Goal: Task Accomplishment & Management: Complete application form

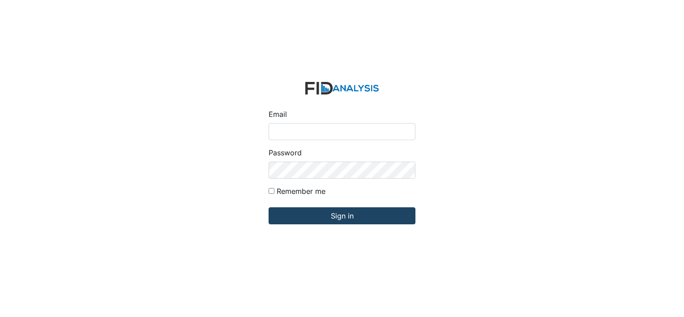
type input "[EMAIL_ADDRESS][DOMAIN_NAME]"
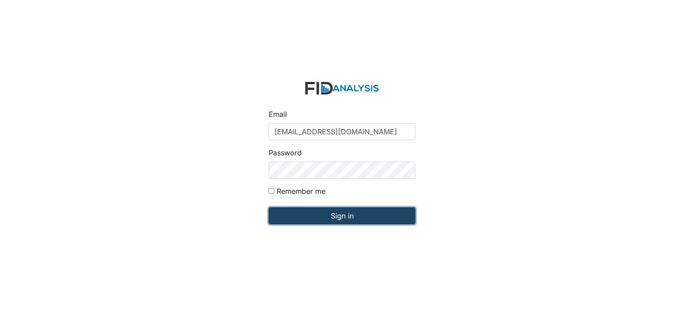
click at [343, 212] on input "Sign in" at bounding box center [342, 215] width 147 height 17
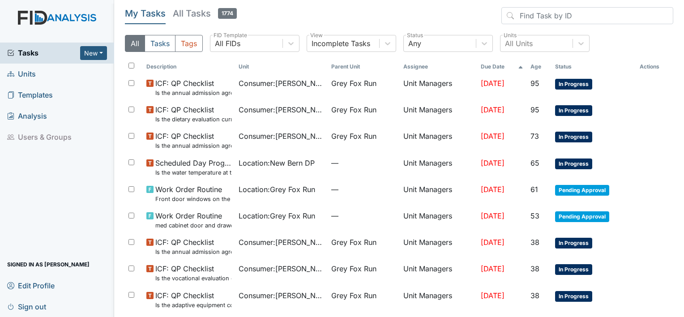
click at [28, 75] on span "Units" at bounding box center [21, 74] width 29 height 14
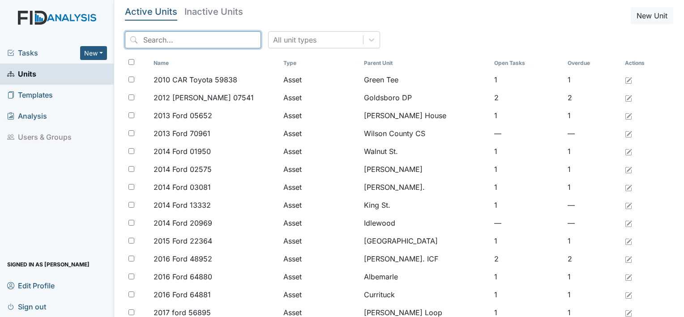
click at [172, 37] on input "search" at bounding box center [193, 39] width 136 height 17
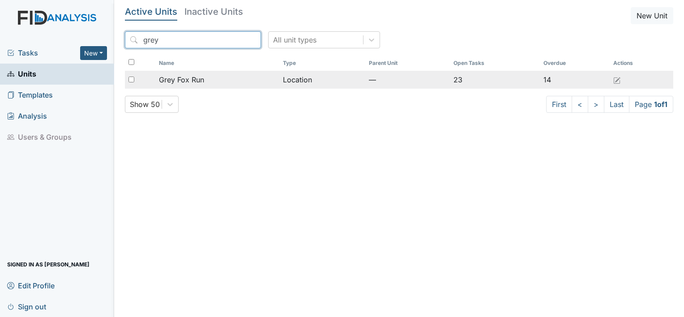
type input "grey"
click at [183, 80] on span "Grey Fox Run" at bounding box center [181, 79] width 45 height 11
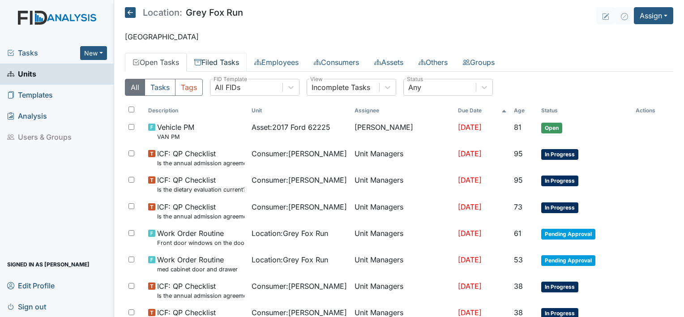
click at [223, 61] on link "Filed Tasks" at bounding box center [217, 62] width 60 height 19
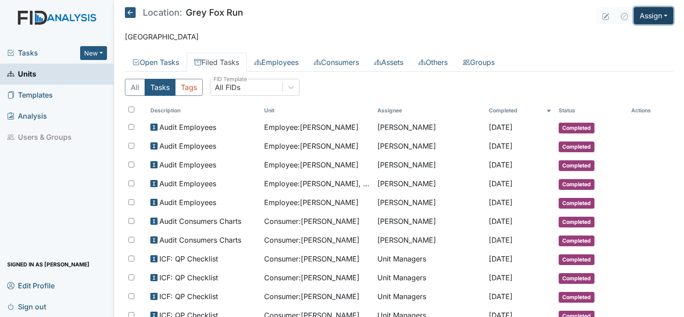
click at [658, 13] on button "Assign" at bounding box center [653, 15] width 39 height 17
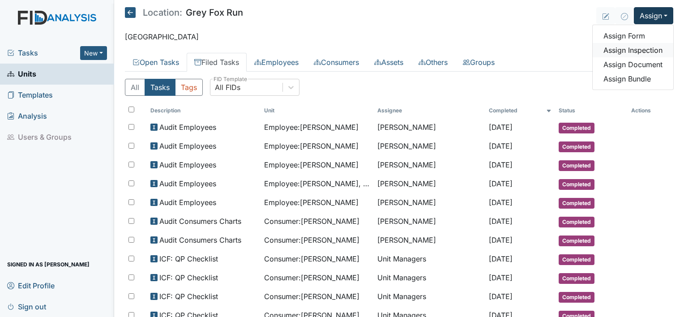
click at [648, 49] on link "Assign Inspection" at bounding box center [633, 50] width 81 height 14
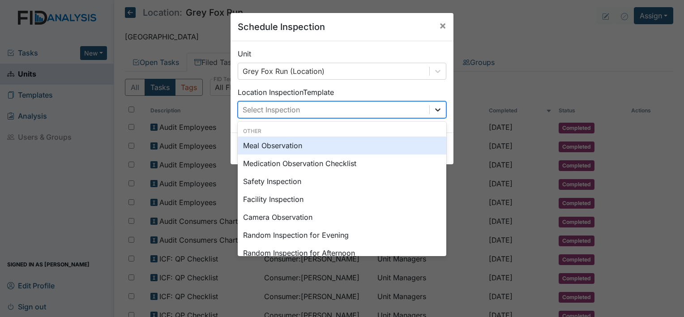
click at [433, 111] on icon at bounding box center [437, 109] width 9 height 9
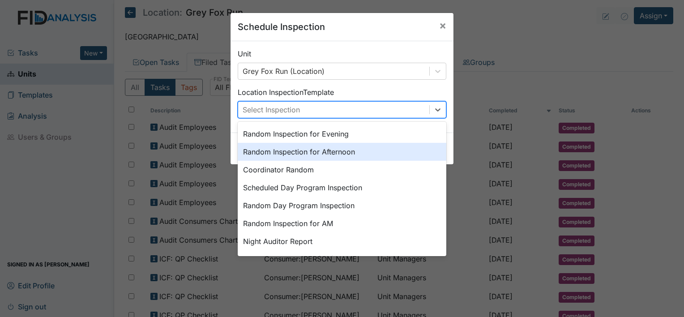
scroll to position [154, 0]
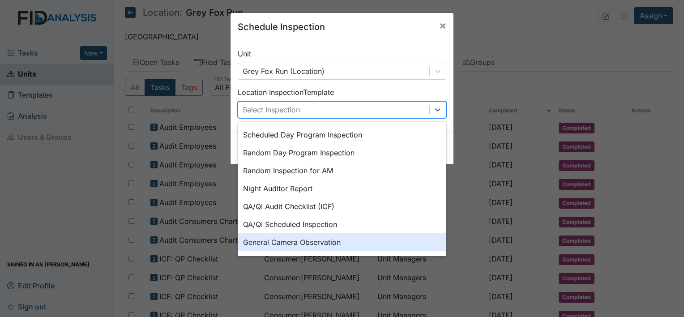
click at [339, 237] on div "General Camera Observation" at bounding box center [342, 242] width 209 height 18
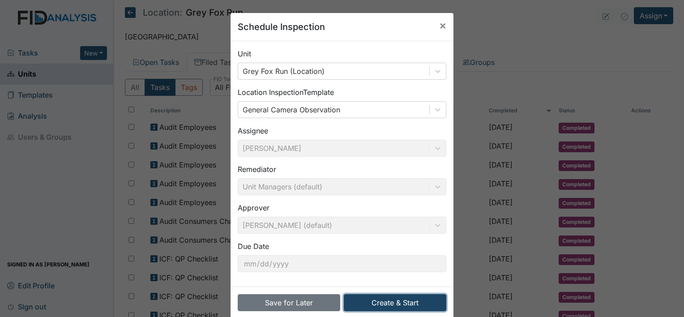
click at [392, 303] on button "Create & Start" at bounding box center [395, 302] width 103 height 17
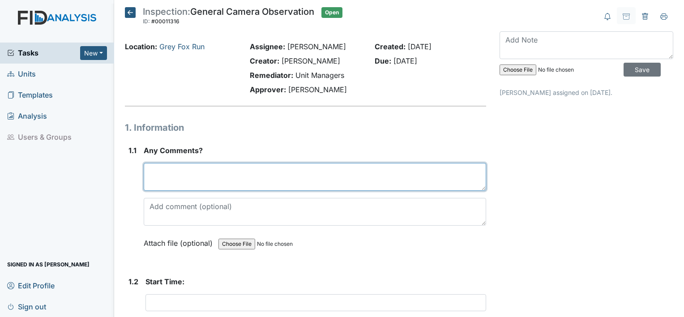
click at [188, 177] on textarea at bounding box center [315, 177] width 343 height 28
type textarea "observe Grey Fox dinner"
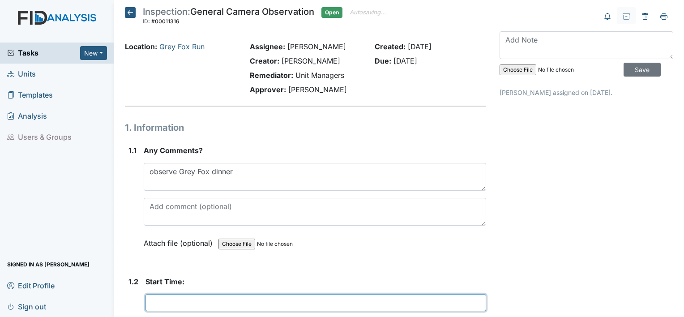
click at [149, 306] on input "text" at bounding box center [316, 302] width 341 height 17
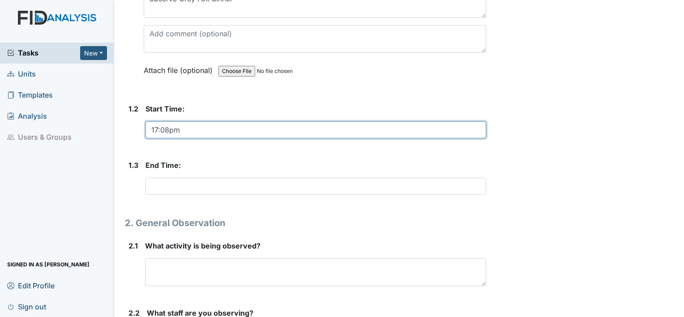
scroll to position [215, 0]
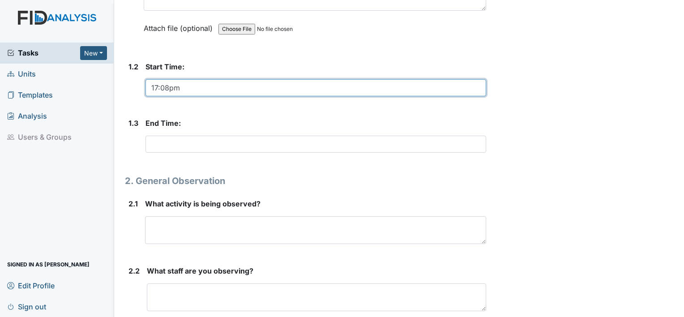
type input "17:08pm"
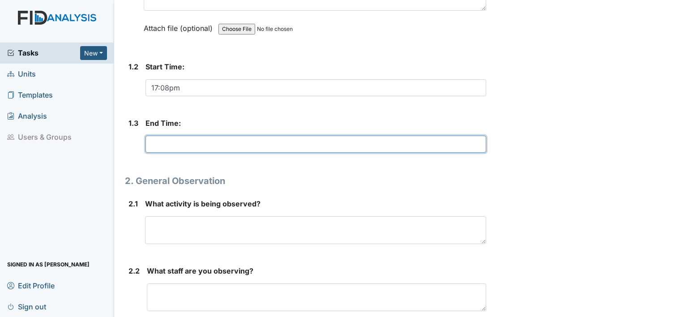
click at [272, 144] on input "text" at bounding box center [316, 144] width 341 height 17
type input "18:56pm"
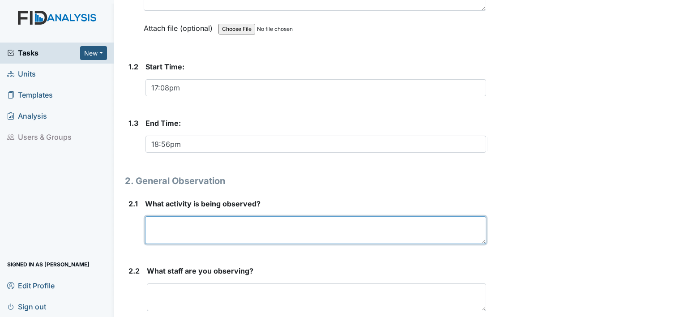
click at [214, 233] on textarea at bounding box center [315, 230] width 341 height 28
type textarea "dinner"
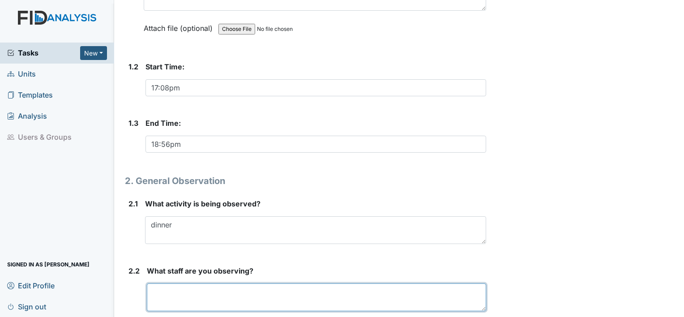
click at [195, 295] on textarea at bounding box center [316, 297] width 339 height 28
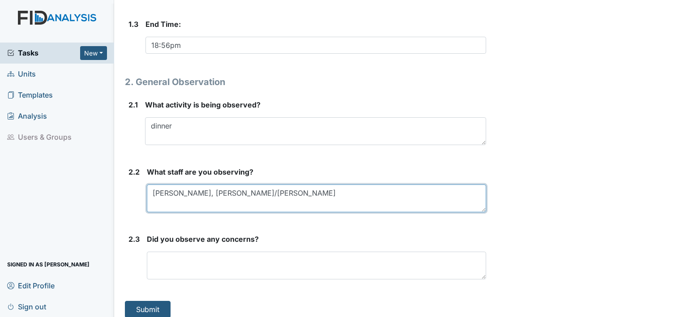
scroll to position [321, 0]
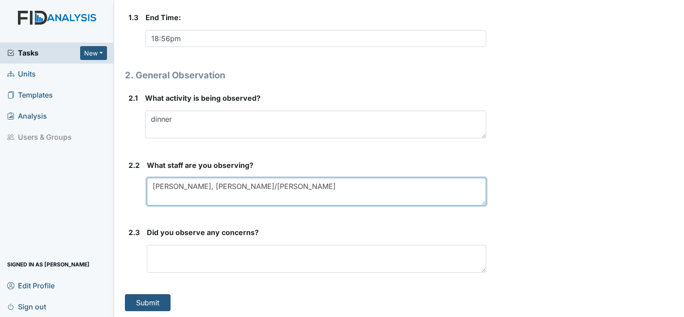
type textarea "Noah S, Martha L/Johnnie J"
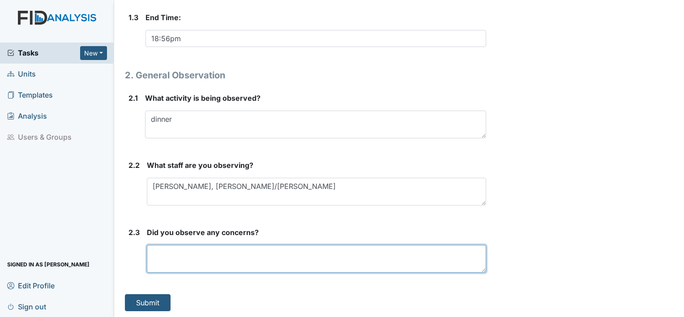
click at [196, 265] on textarea at bounding box center [316, 259] width 339 height 28
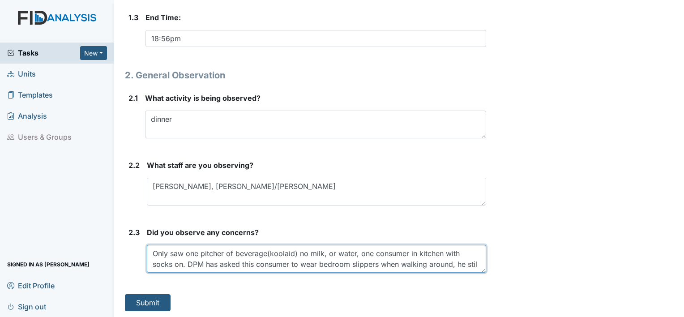
scroll to position [7, 0]
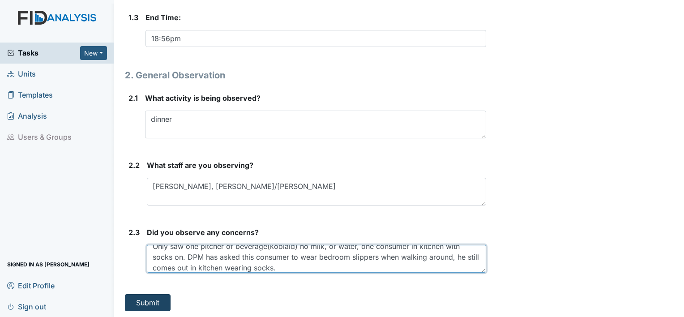
type textarea "Only saw one pitcher of beverage(koolaid) no milk, or water, one consumer in ki…"
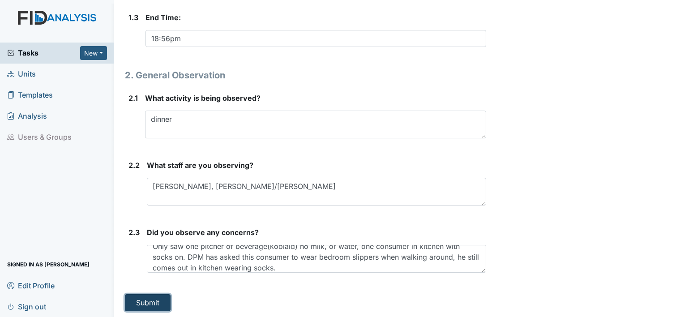
click at [156, 301] on button "Submit" at bounding box center [148, 302] width 46 height 17
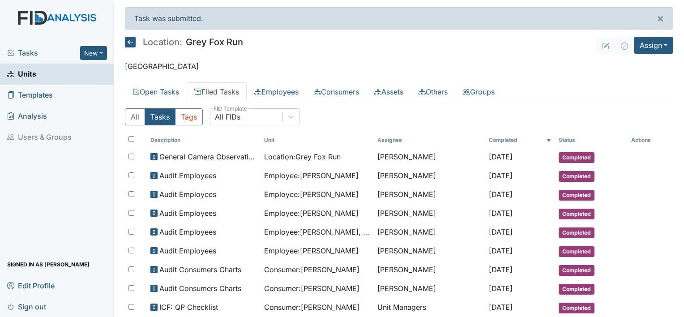
click at [22, 73] on span "Units" at bounding box center [21, 74] width 29 height 14
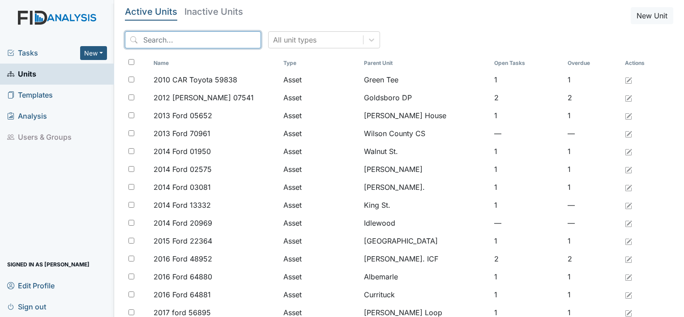
click at [190, 35] on input "search" at bounding box center [193, 39] width 136 height 17
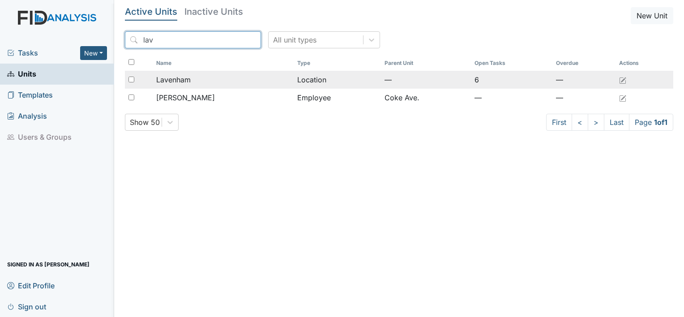
type input "lav"
click at [178, 79] on span "Lavenham" at bounding box center [173, 79] width 34 height 11
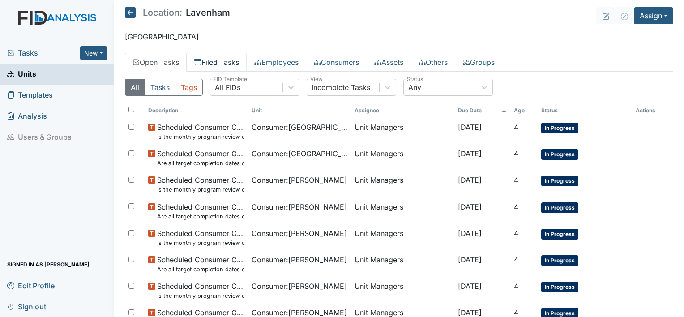
click at [217, 60] on link "Filed Tasks" at bounding box center [217, 62] width 60 height 19
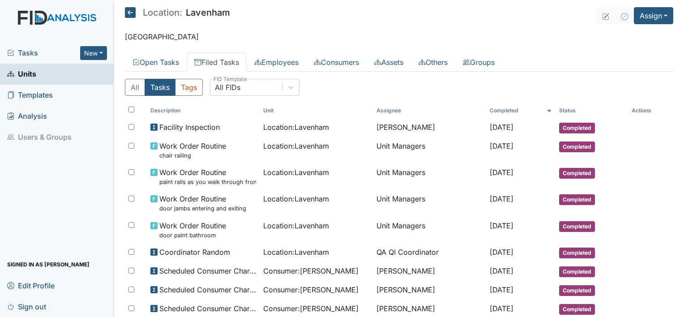
click at [25, 308] on span "Sign out" at bounding box center [26, 307] width 39 height 14
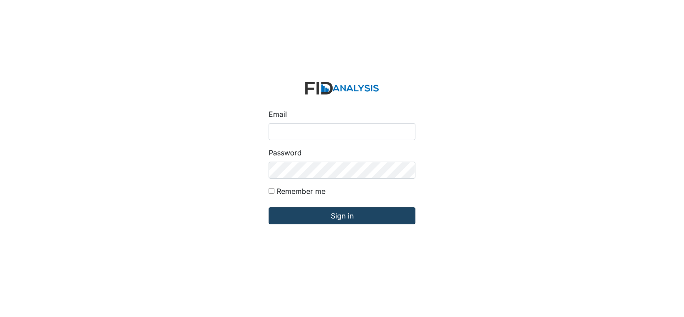
type input "[EMAIL_ADDRESS][DOMAIN_NAME]"
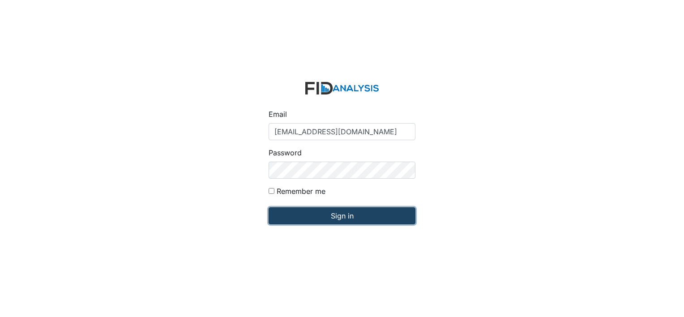
click at [338, 215] on input "Sign in" at bounding box center [342, 215] width 147 height 17
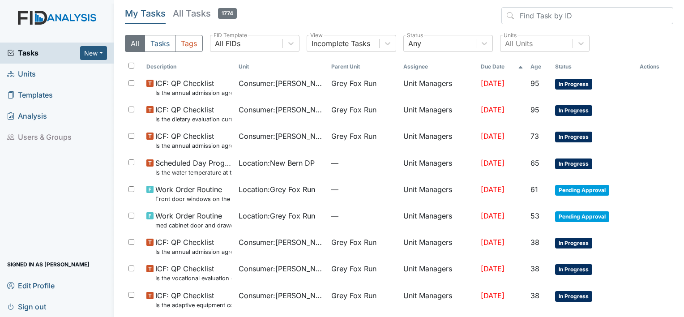
click at [28, 75] on span "Units" at bounding box center [21, 74] width 29 height 14
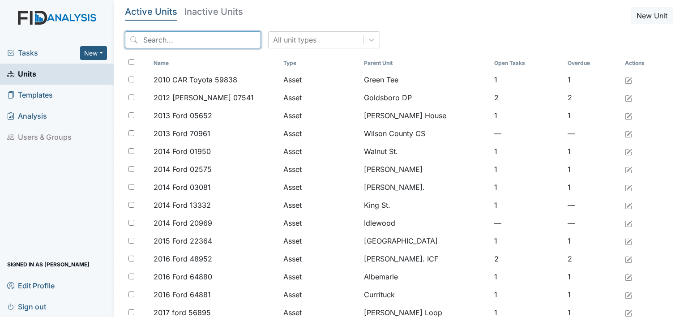
click at [160, 38] on input "search" at bounding box center [193, 39] width 136 height 17
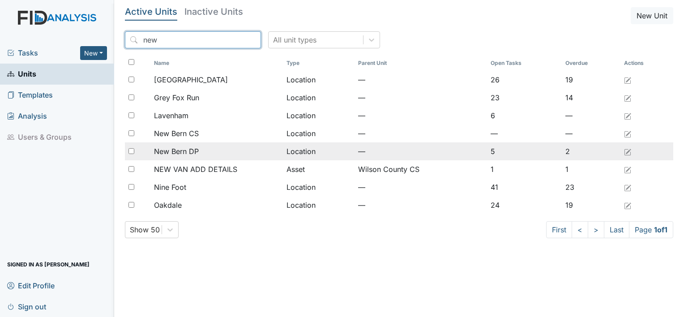
type input "new"
click at [188, 152] on span "New Bern DP" at bounding box center [176, 151] width 45 height 11
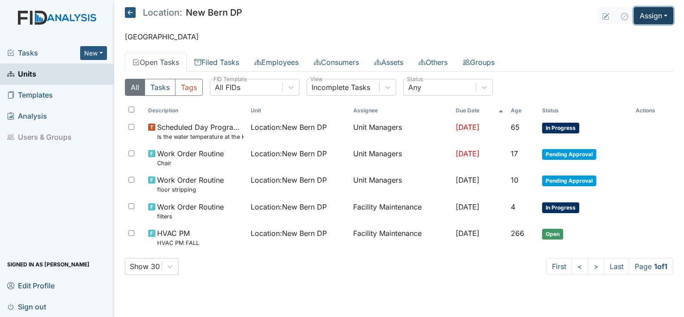
click at [666, 16] on button "Assign" at bounding box center [653, 15] width 39 height 17
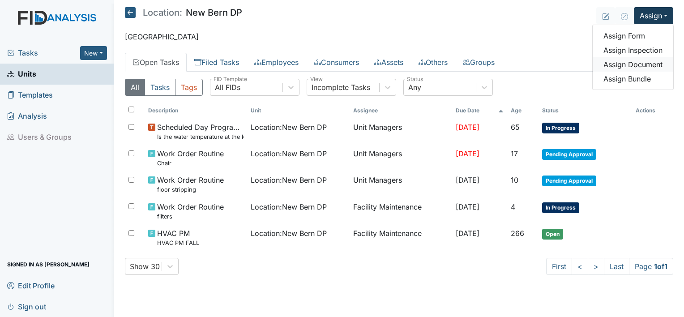
click at [659, 62] on link "Assign Document" at bounding box center [633, 64] width 81 height 14
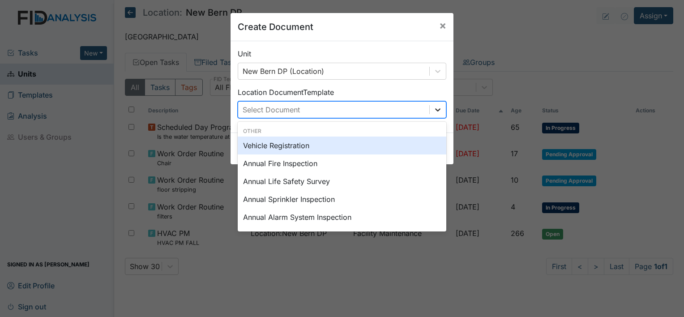
click at [435, 110] on icon at bounding box center [437, 109] width 5 height 3
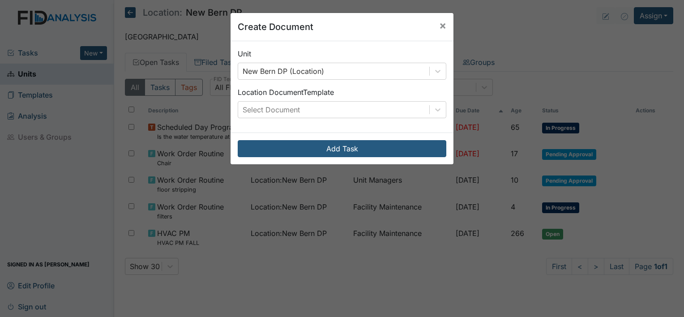
click at [610, 37] on div "Create Document × Unit New Bern DP (Location) Location Document Template Select…" at bounding box center [342, 158] width 684 height 317
click at [442, 24] on span "×" at bounding box center [442, 25] width 7 height 13
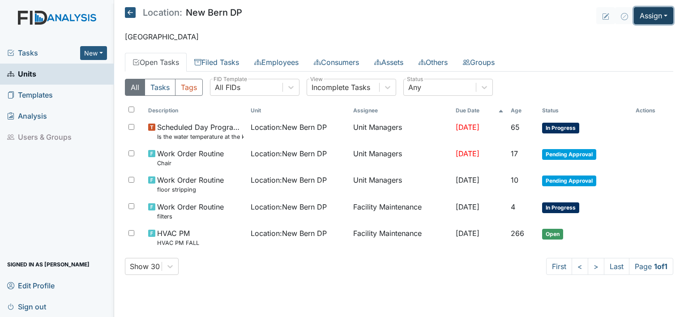
click at [668, 12] on button "Assign" at bounding box center [653, 15] width 39 height 17
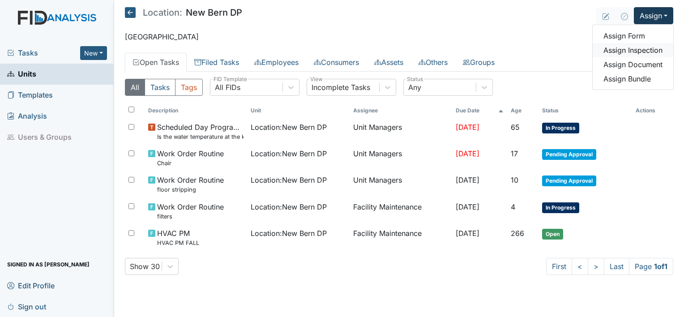
click at [657, 51] on link "Assign Inspection" at bounding box center [633, 50] width 81 height 14
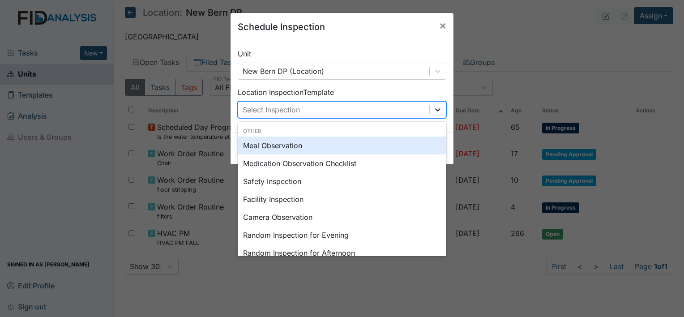
click at [433, 110] on icon at bounding box center [437, 109] width 9 height 9
click at [414, 142] on div "Meal Observation" at bounding box center [342, 146] width 209 height 18
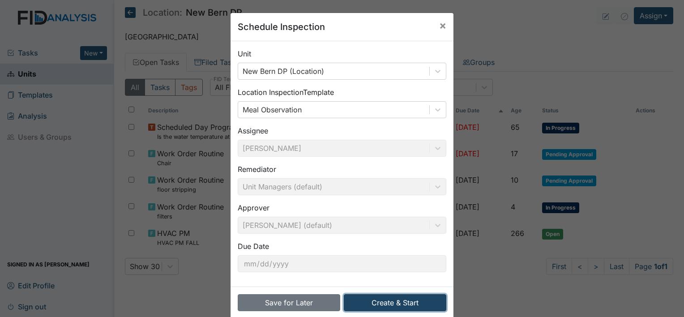
click at [400, 301] on button "Create & Start" at bounding box center [395, 302] width 103 height 17
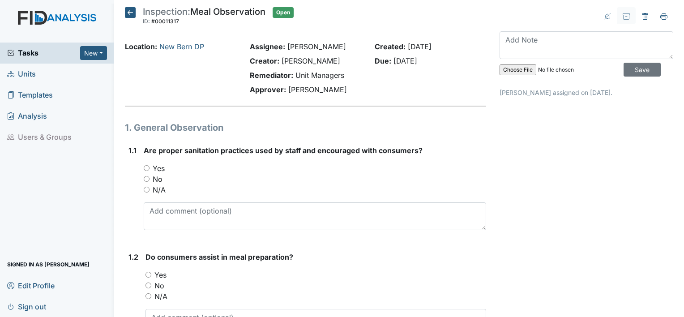
click at [145, 188] on input "N/A" at bounding box center [147, 190] width 6 height 6
radio input "true"
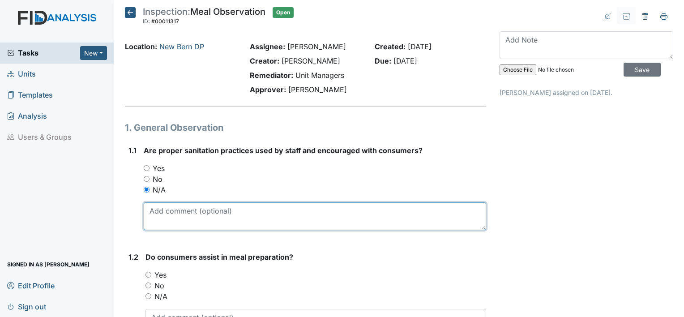
click at [168, 221] on textarea at bounding box center [315, 216] width 343 height 28
type textarea "clients already seated"
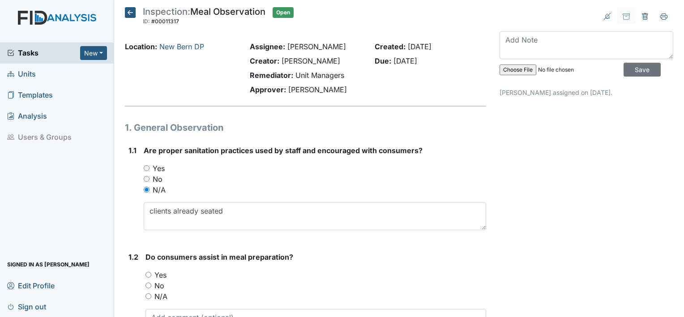
click at [147, 288] on div "No" at bounding box center [316, 285] width 341 height 11
click at [148, 297] on input "N/A" at bounding box center [149, 296] width 6 height 6
radio input "true"
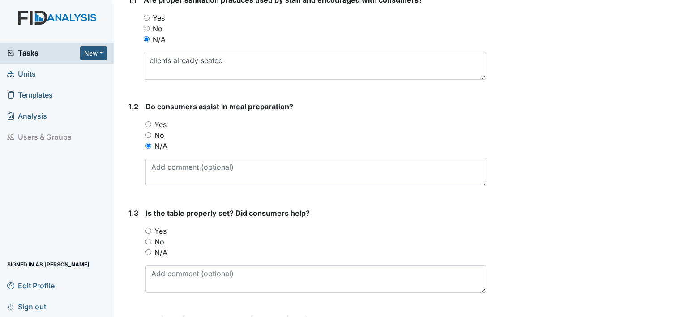
scroll to position [150, 0]
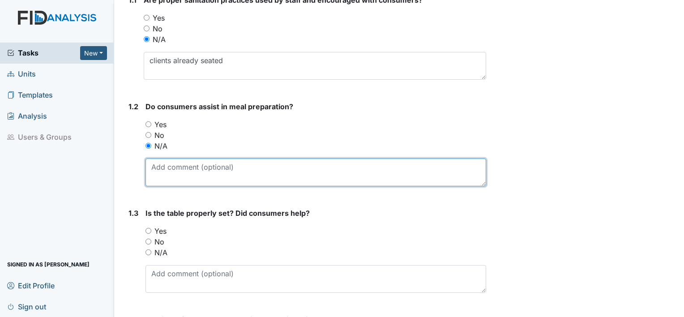
click at [178, 169] on textarea at bounding box center [316, 173] width 341 height 28
type textarea "meal prepared at home"
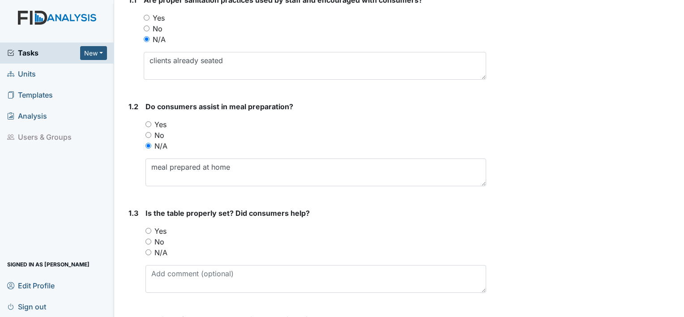
click at [148, 230] on input "Yes" at bounding box center [149, 231] width 6 height 6
radio input "true"
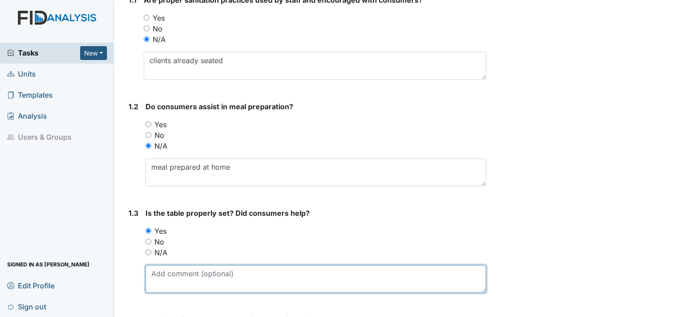
click at [176, 283] on textarea at bounding box center [316, 279] width 341 height 28
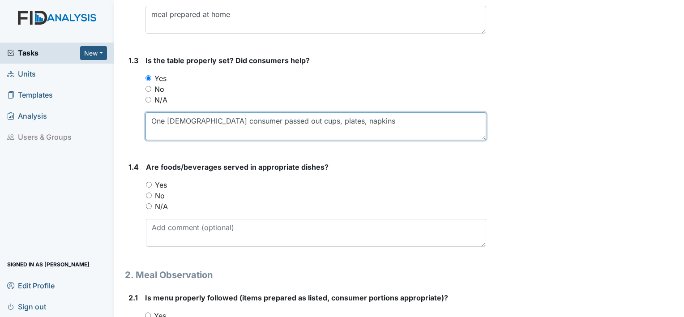
scroll to position [304, 0]
type textarea "One [DEMOGRAPHIC_DATA] consumer passed out cups, plates, napkins"
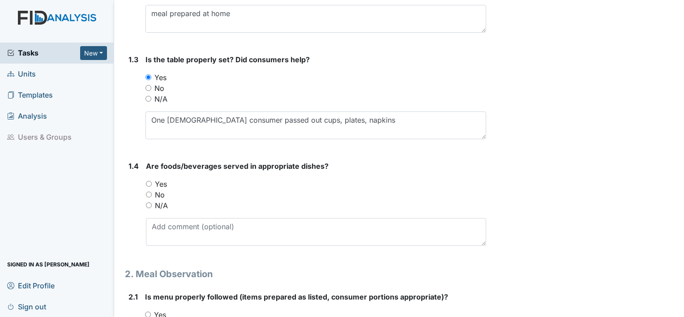
click at [146, 200] on div "N/A" at bounding box center [316, 205] width 340 height 11
click at [150, 207] on div "N/A" at bounding box center [316, 205] width 340 height 11
click at [146, 179] on div "Yes" at bounding box center [316, 184] width 340 height 11
click at [149, 184] on input "Yes" at bounding box center [149, 184] width 6 height 6
radio input "true"
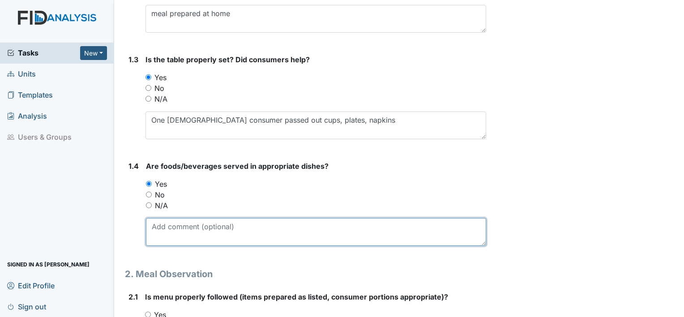
click at [163, 223] on textarea at bounding box center [316, 232] width 340 height 28
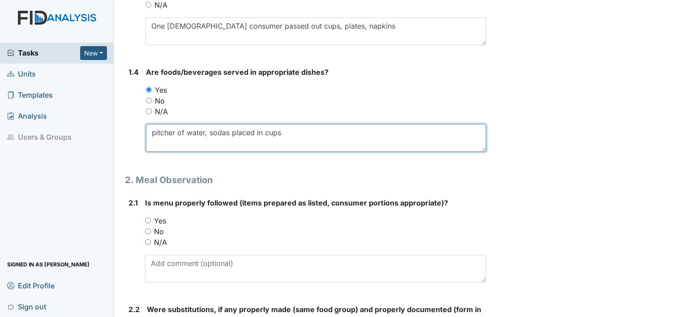
scroll to position [403, 0]
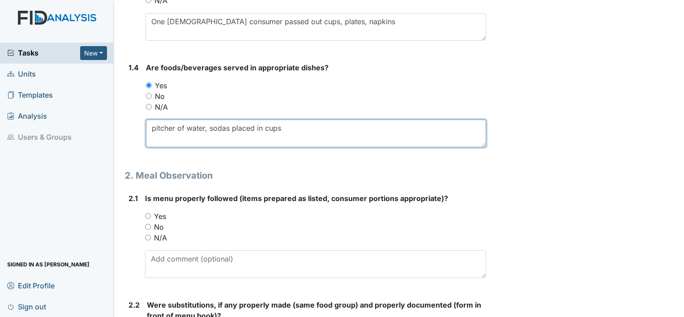
type textarea "pitcher of water, sodas placed in cups"
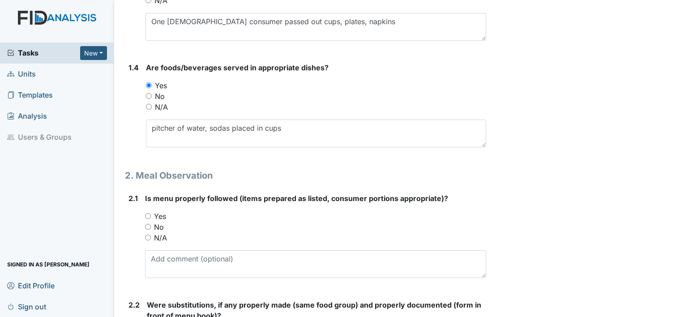
click at [147, 211] on div "Yes" at bounding box center [315, 216] width 341 height 11
click at [148, 214] on input "Yes" at bounding box center [148, 216] width 6 height 6
radio input "true"
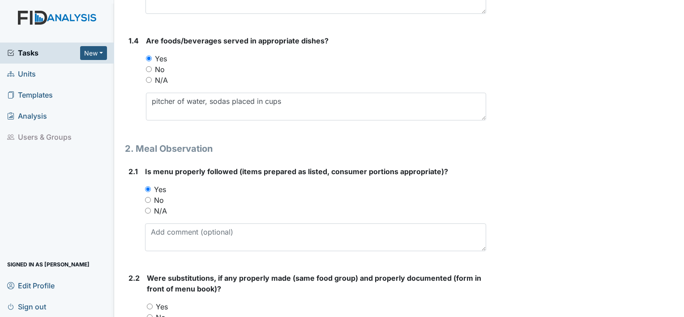
scroll to position [441, 0]
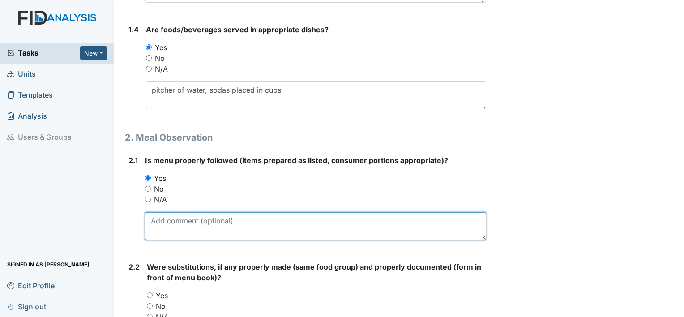
click at [192, 234] on textarea at bounding box center [315, 226] width 341 height 28
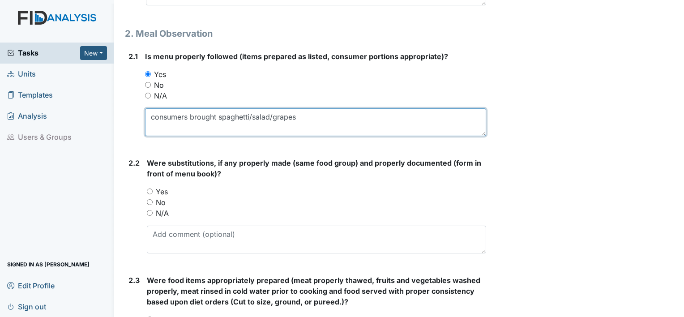
scroll to position [550, 0]
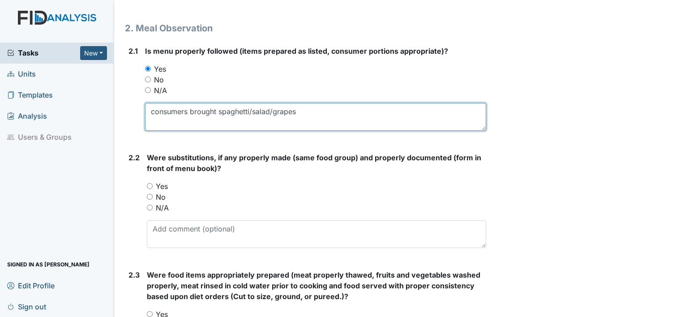
type textarea "consumers brought spaghetti/salad/grapes"
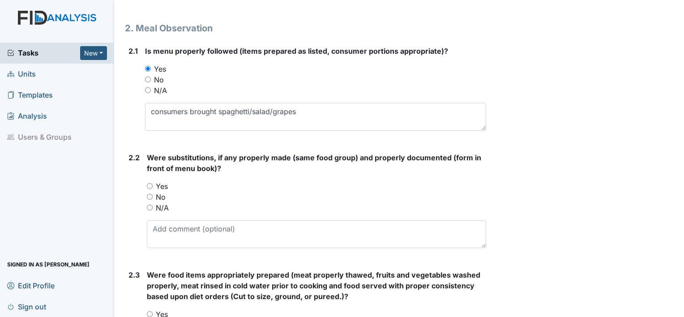
click at [150, 206] on input "N/A" at bounding box center [150, 208] width 6 height 6
radio input "true"
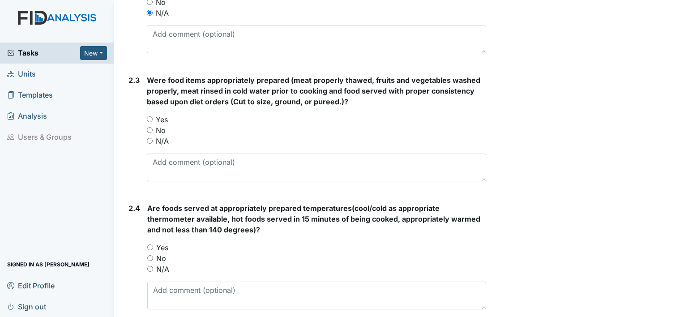
scroll to position [747, 0]
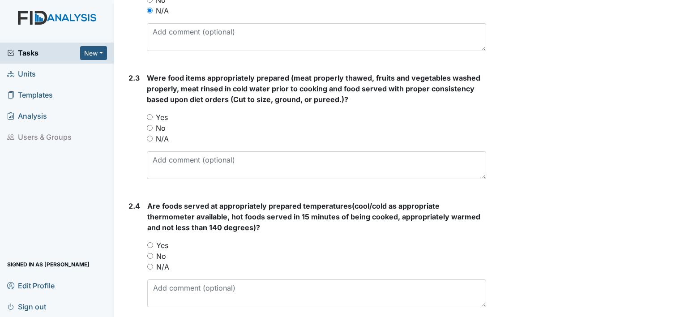
click at [148, 114] on input "Yes" at bounding box center [150, 117] width 6 height 6
radio input "true"
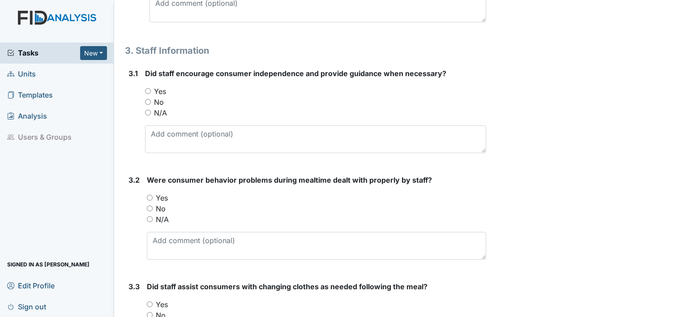
scroll to position [2689, 0]
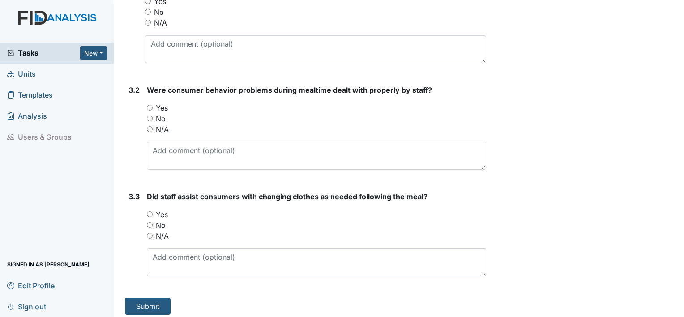
click at [149, 233] on input "N/A" at bounding box center [150, 236] width 6 height 6
radio input "true"
click at [149, 126] on input "N/A" at bounding box center [150, 129] width 6 height 6
radio input "true"
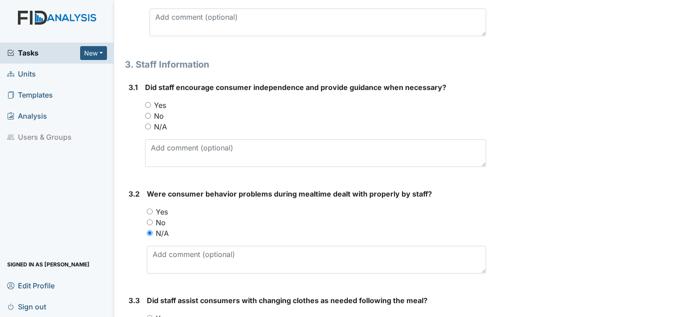
scroll to position [2578, 0]
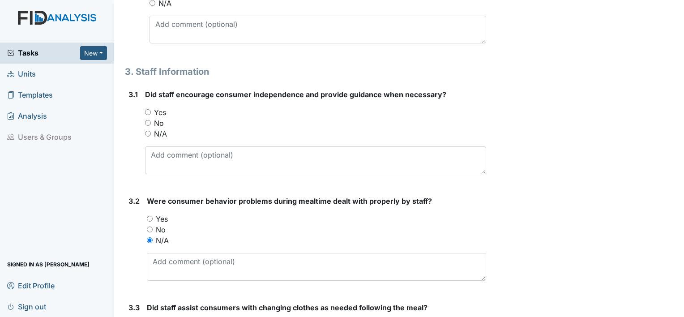
click at [148, 109] on input "Yes" at bounding box center [148, 112] width 6 height 6
radio input "true"
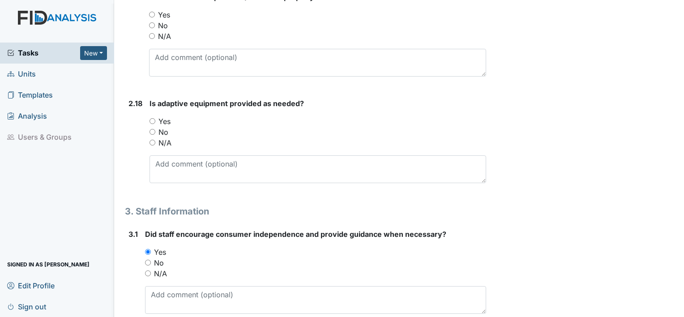
scroll to position [2434, 0]
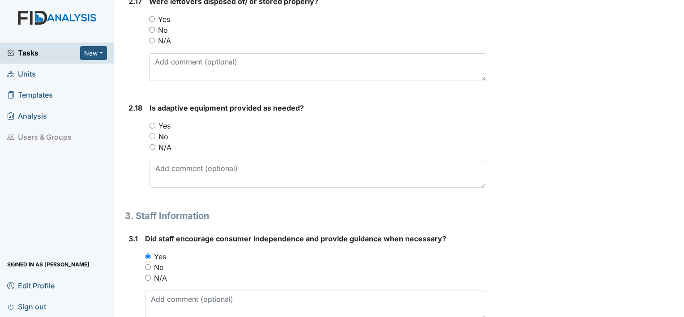
click at [154, 144] on input "N/A" at bounding box center [153, 147] width 6 height 6
radio input "true"
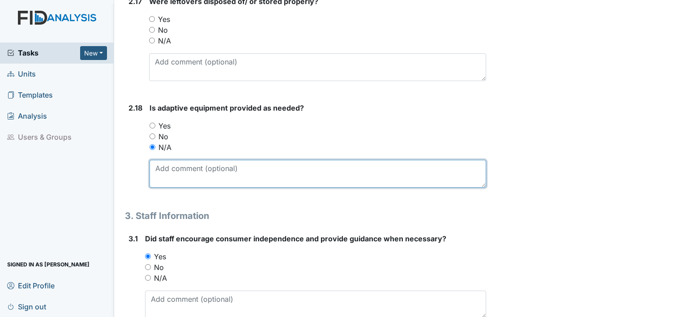
click at [170, 181] on textarea at bounding box center [318, 174] width 337 height 28
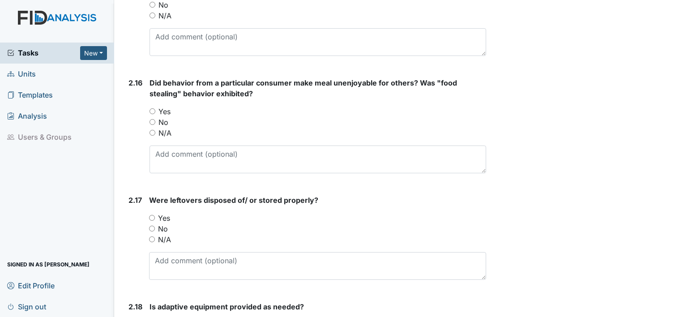
scroll to position [2233, 0]
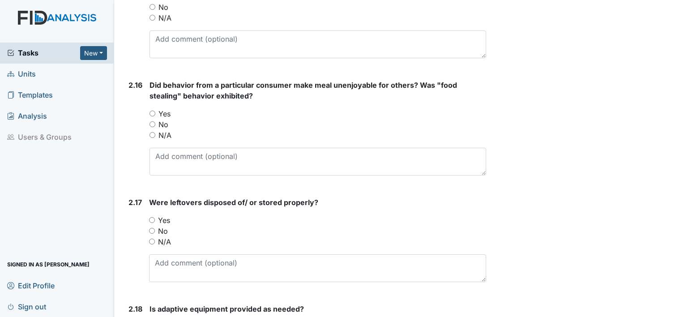
type textarea "no adaptive equipment this group"
click at [151, 239] on input "N/A" at bounding box center [152, 242] width 6 height 6
radio input "true"
click at [152, 133] on input "N/A" at bounding box center [153, 135] width 6 height 6
radio input "true"
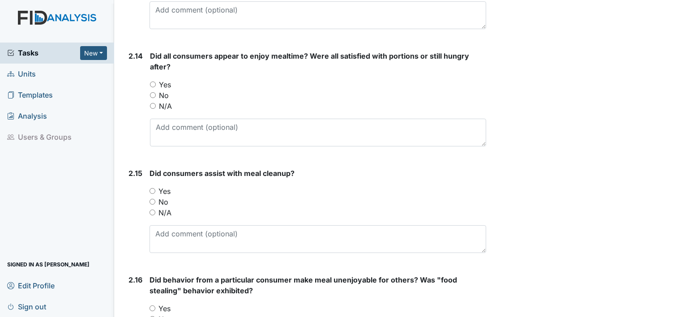
scroll to position [2034, 0]
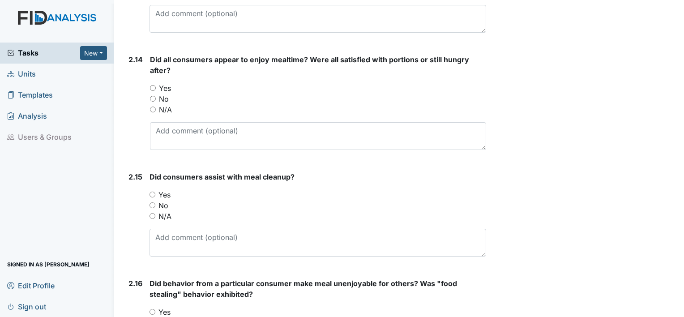
click at [150, 192] on input "Yes" at bounding box center [153, 195] width 6 height 6
radio input "true"
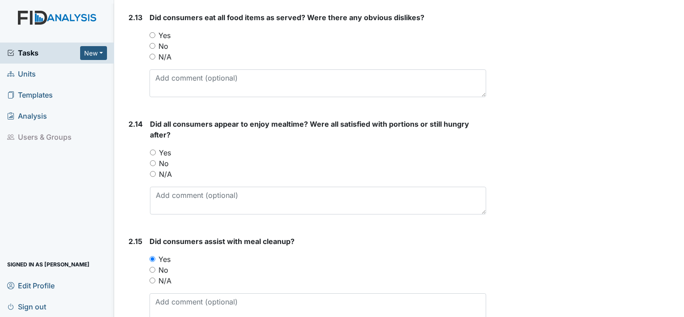
scroll to position [1969, 0]
click at [152, 150] on input "Yes" at bounding box center [153, 153] width 6 height 6
radio input "true"
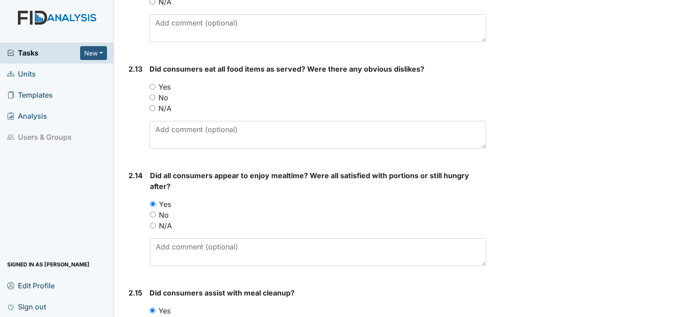
scroll to position [1918, 0]
click at [151, 84] on input "Yes" at bounding box center [153, 87] width 6 height 6
radio input "true"
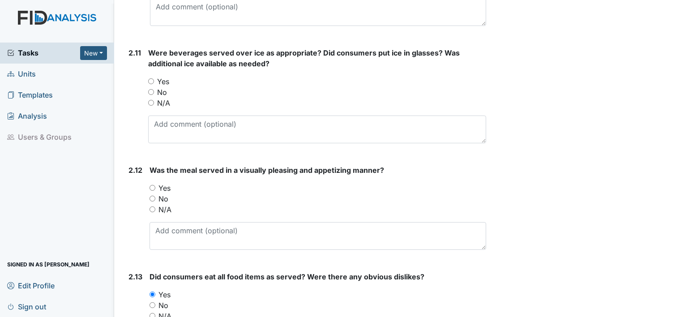
scroll to position [1710, 0]
click at [152, 185] on input "Yes" at bounding box center [153, 188] width 6 height 6
radio input "true"
click at [152, 100] on input "N/A" at bounding box center [151, 103] width 6 height 6
radio input "true"
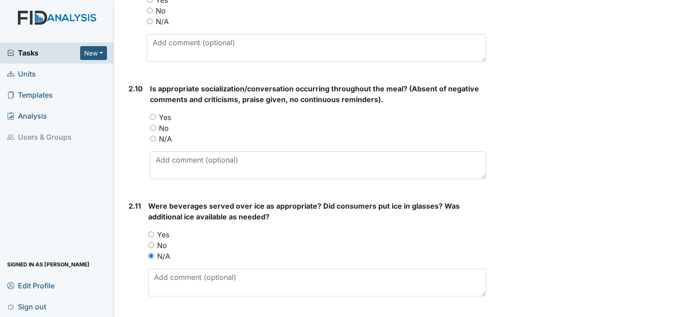
scroll to position [1544, 0]
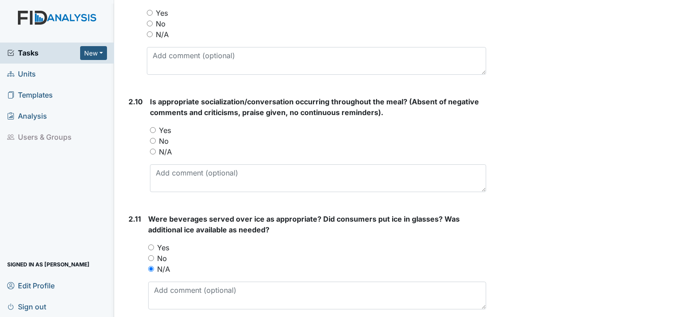
click at [152, 127] on input "Yes" at bounding box center [153, 130] width 6 height 6
radio input "true"
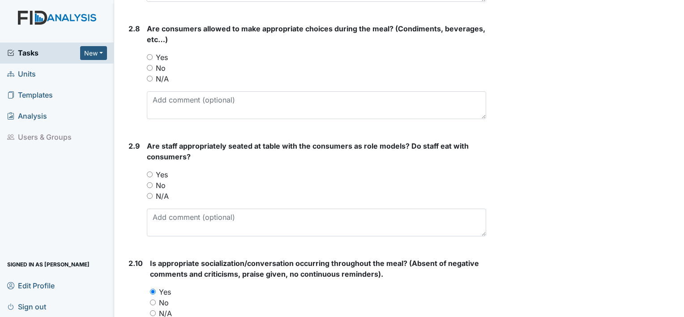
scroll to position [1381, 0]
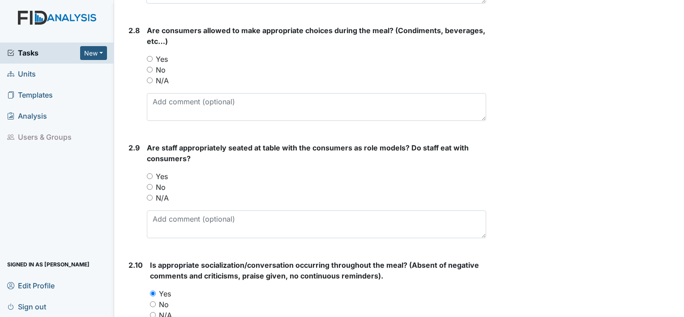
click at [149, 174] on input "Yes" at bounding box center [150, 176] width 6 height 6
radio input "true"
click at [148, 56] on input "Yes" at bounding box center [150, 59] width 6 height 6
radio input "true"
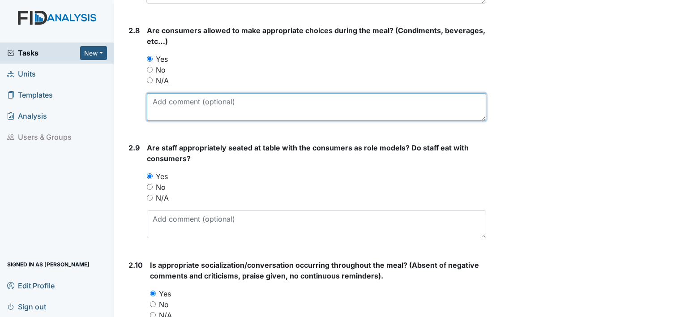
click at [172, 102] on textarea at bounding box center [316, 107] width 339 height 28
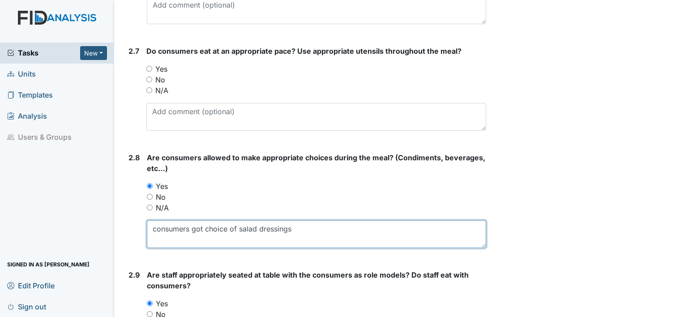
scroll to position [1235, 0]
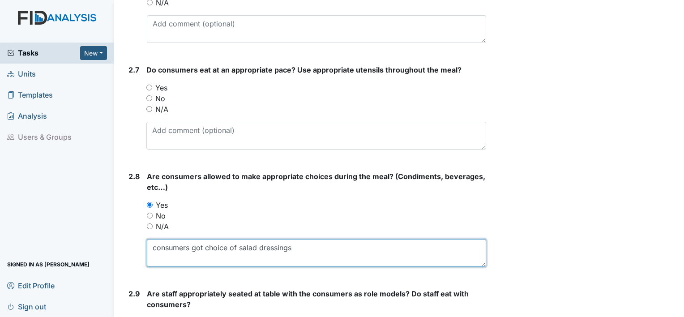
type textarea "consumers got choice of salad dressings"
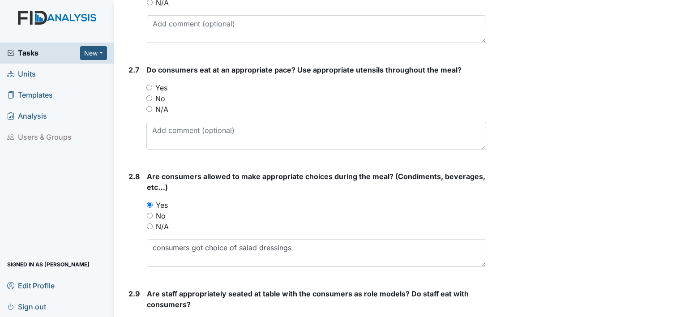
click at [150, 85] on input "Yes" at bounding box center [149, 88] width 6 height 6
radio input "true"
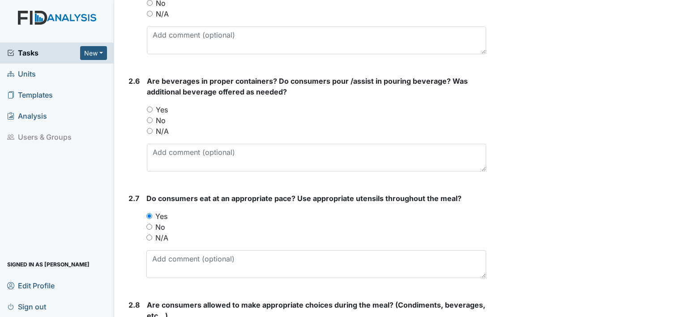
scroll to position [1106, 0]
click at [148, 107] on input "Yes" at bounding box center [150, 110] width 6 height 6
radio input "true"
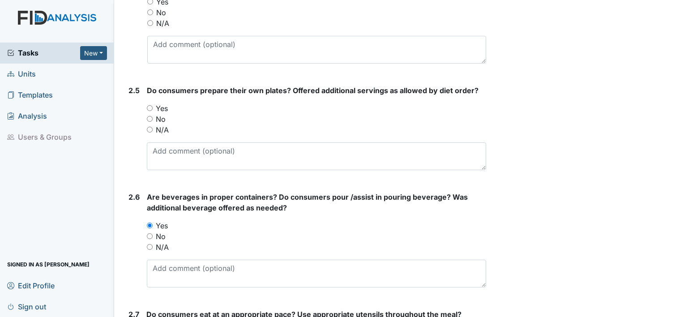
scroll to position [989, 0]
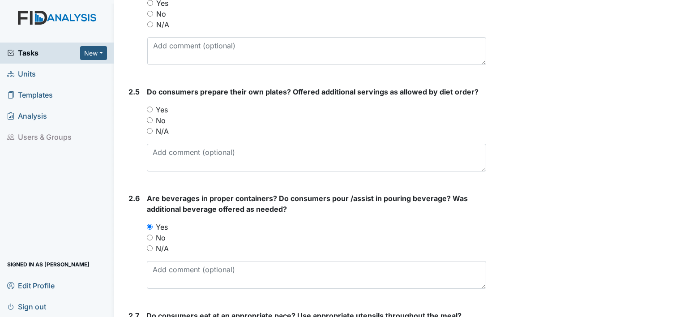
click at [150, 107] on input "Yes" at bounding box center [150, 110] width 6 height 6
radio input "true"
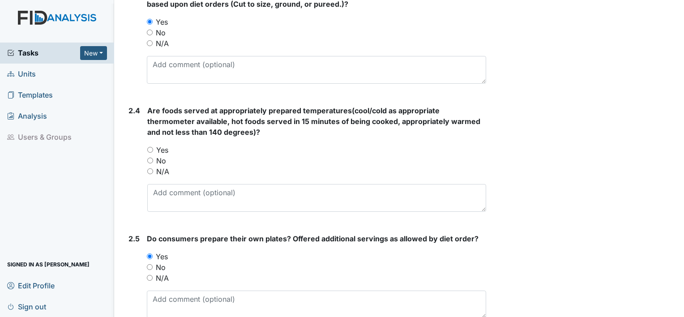
scroll to position [840, 0]
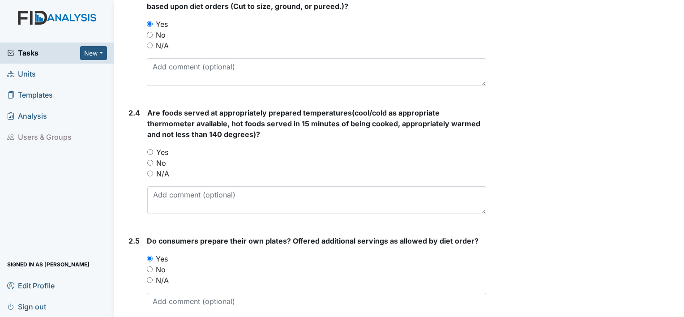
click at [150, 150] on input "Yes" at bounding box center [150, 152] width 6 height 6
radio input "true"
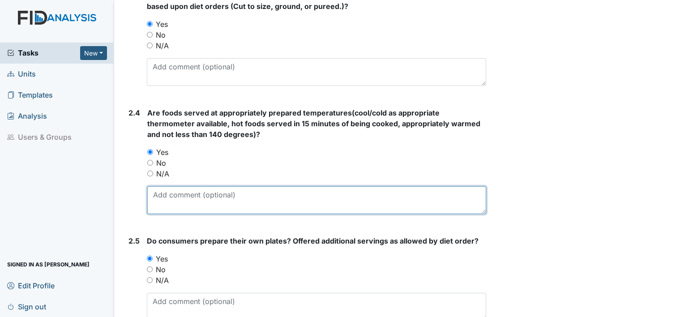
click at [197, 193] on textarea at bounding box center [316, 200] width 339 height 28
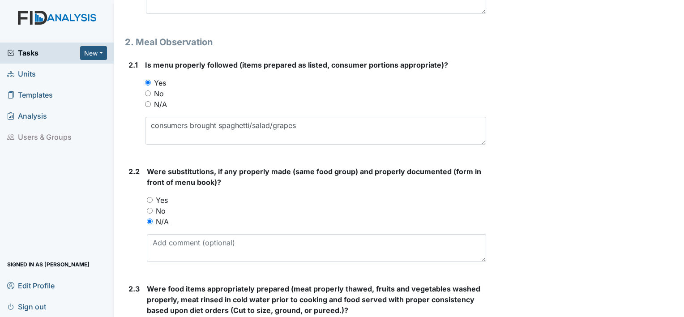
scroll to position [547, 0]
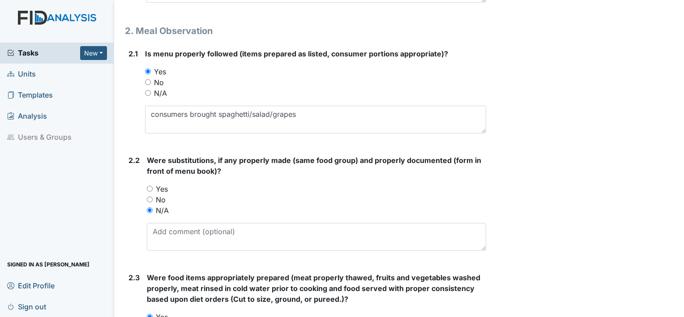
type textarea "spaghetti heated"
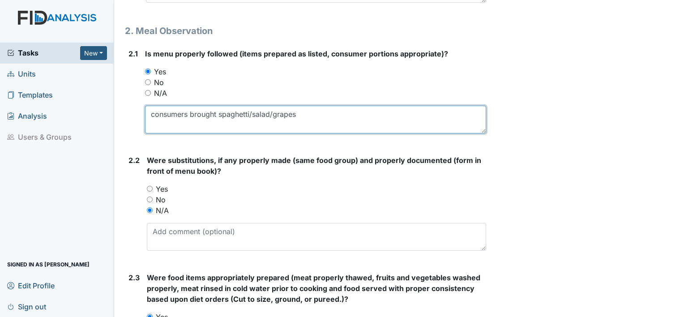
click at [300, 113] on textarea "consumers brought spaghetti/salad/grapes" at bounding box center [315, 120] width 341 height 28
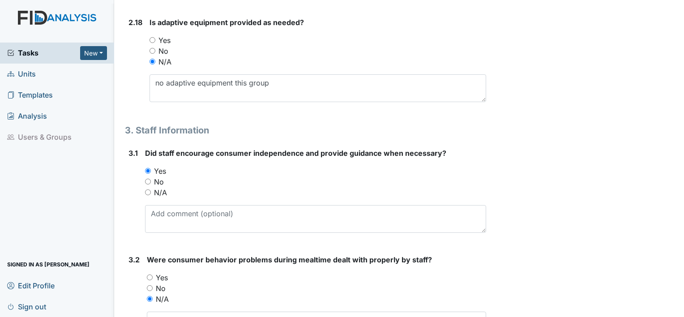
scroll to position [2689, 0]
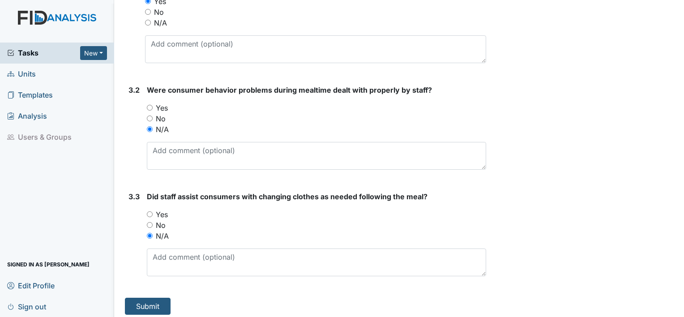
type textarea "consumers brought spaghetti/salad/grapes. Monitored Lavenham lunch at workshop"
click at [144, 303] on button "Submit" at bounding box center [148, 306] width 46 height 17
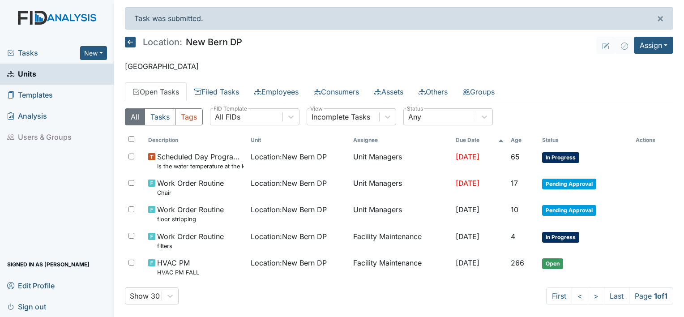
click at [32, 305] on span "Sign out" at bounding box center [26, 307] width 39 height 14
